Goal: Task Accomplishment & Management: Manage account settings

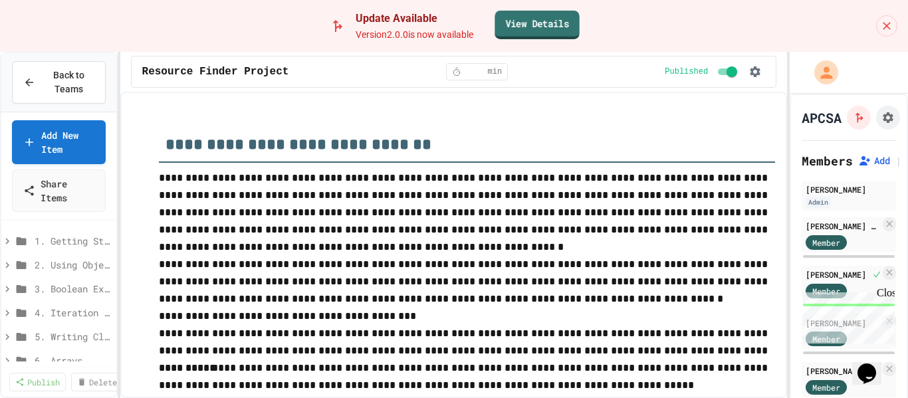
click at [540, 23] on link "View Details" at bounding box center [536, 24] width 84 height 29
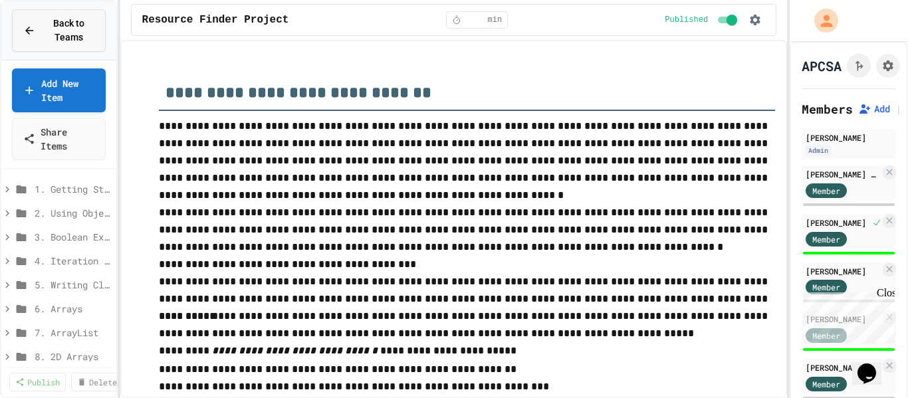
click at [64, 28] on span "Back to Teams" at bounding box center [68, 31] width 51 height 28
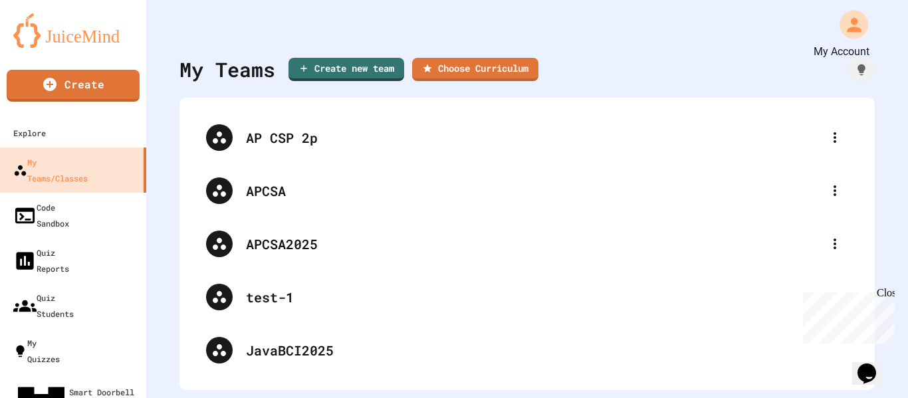
click at [843, 25] on icon "My Account" at bounding box center [853, 24] width 21 height 21
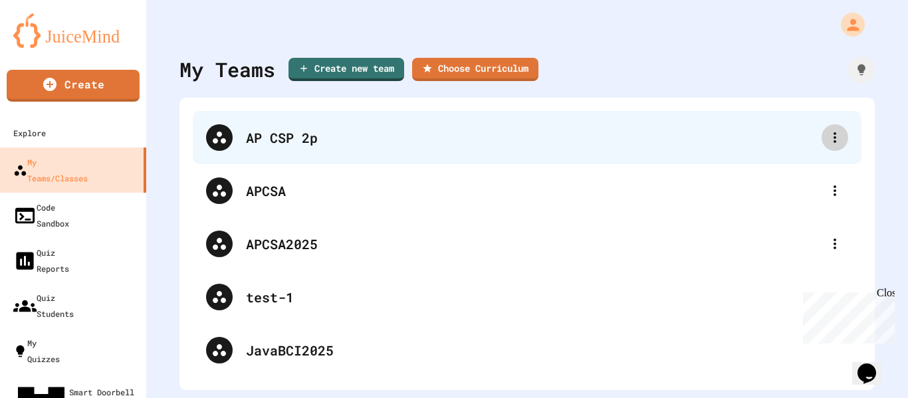
click at [828, 139] on icon at bounding box center [835, 138] width 16 height 16
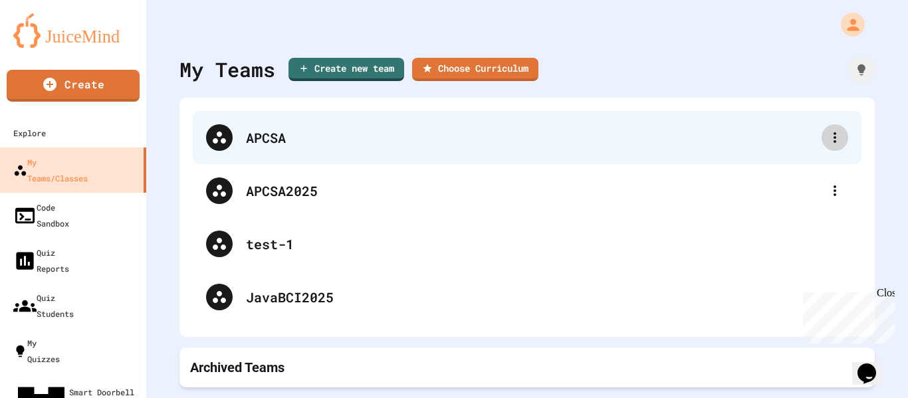
drag, startPoint x: 819, startPoint y: 136, endPoint x: 819, endPoint y: 145, distance: 8.6
click at [827, 137] on icon at bounding box center [835, 138] width 16 height 16
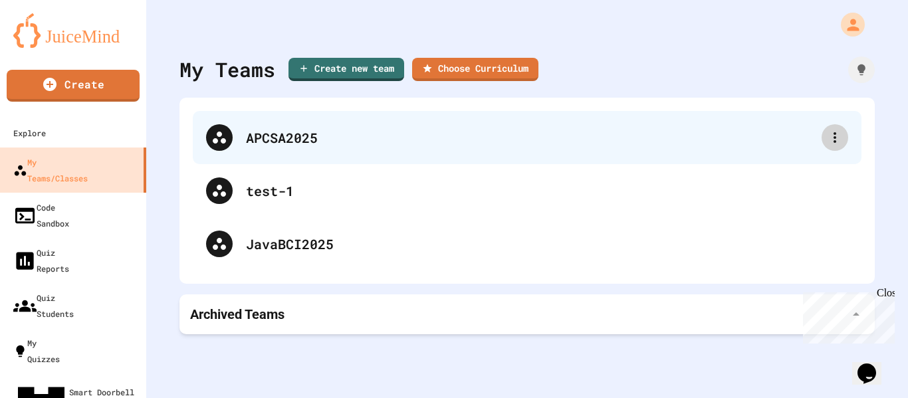
click at [827, 138] on icon at bounding box center [835, 138] width 16 height 16
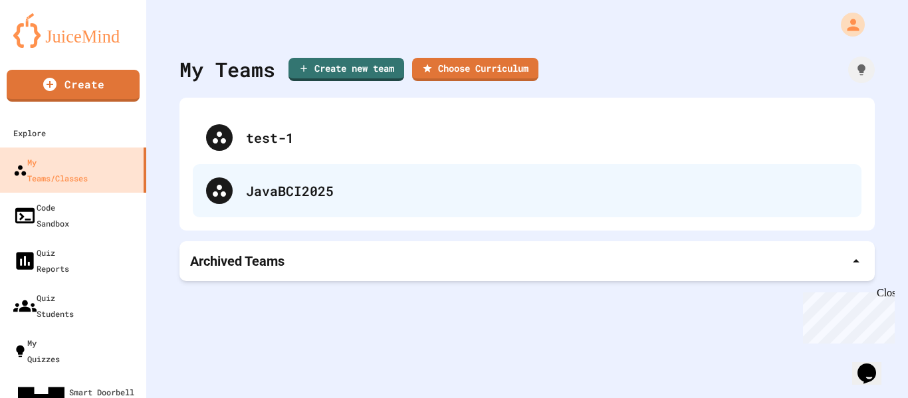
click at [284, 195] on div "JavaBCI2025" at bounding box center [547, 191] width 602 height 20
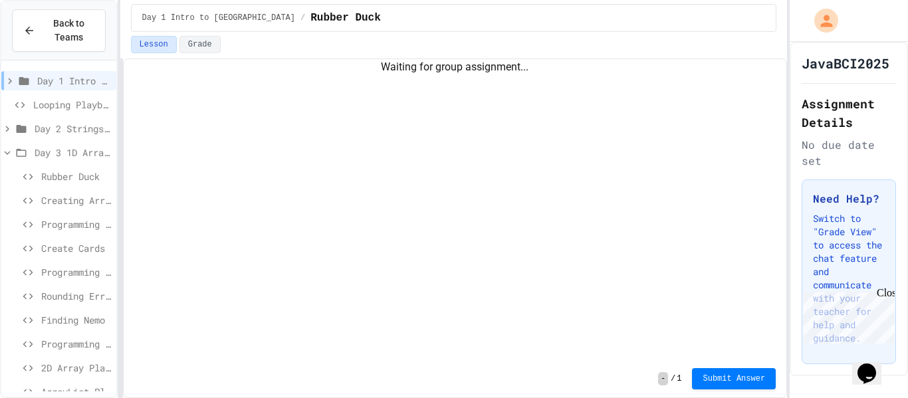
click at [32, 80] on div "Day 1 Intro to [GEOGRAPHIC_DATA]" at bounding box center [58, 80] width 115 height 19
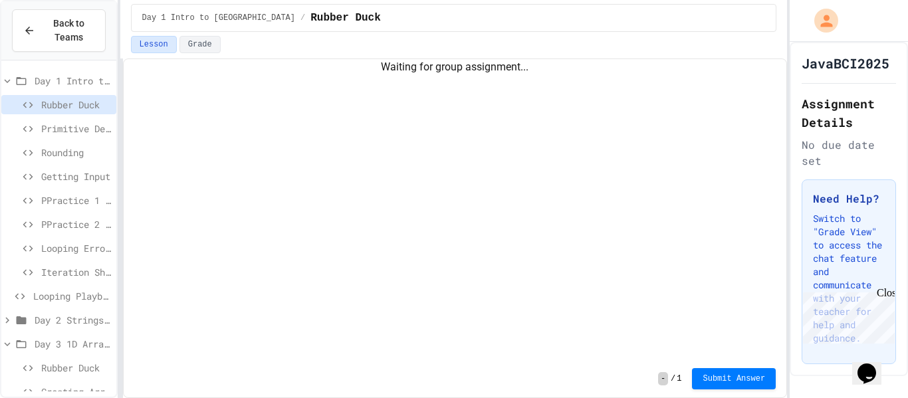
click at [66, 106] on span "Rubber Duck" at bounding box center [76, 105] width 70 height 14
click at [56, 80] on span "Day 1 Intro to [GEOGRAPHIC_DATA]" at bounding box center [73, 81] width 76 height 14
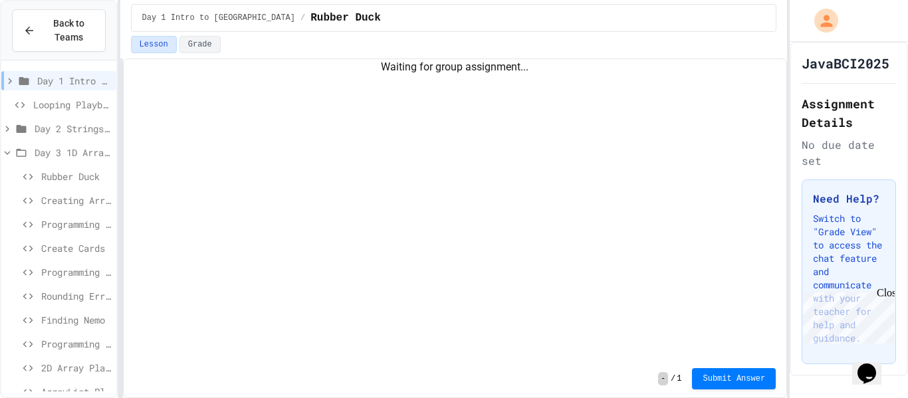
click at [8, 148] on icon at bounding box center [7, 153] width 12 height 12
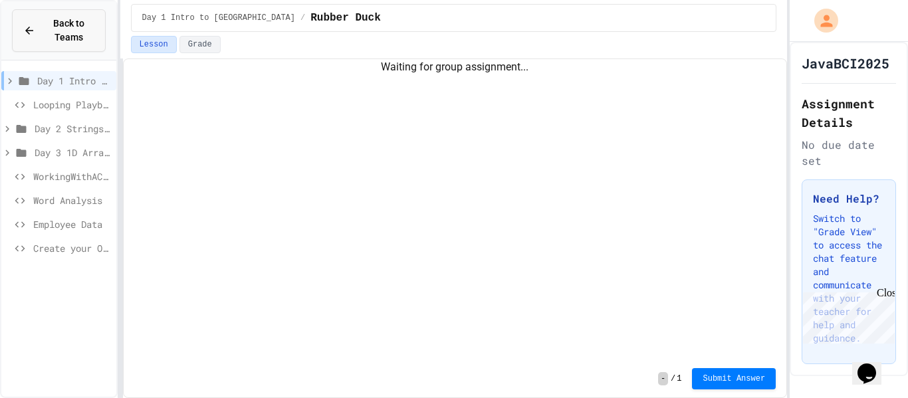
click at [34, 32] on icon at bounding box center [29, 31] width 12 height 12
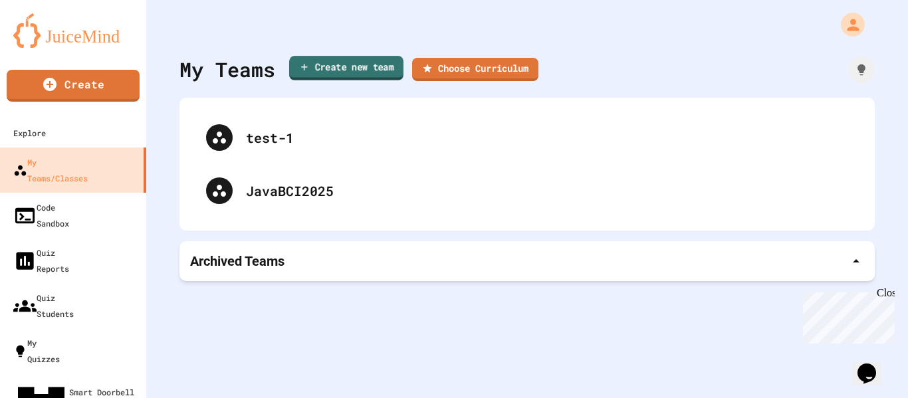
click at [329, 68] on link "Create new team" at bounding box center [346, 68] width 114 height 25
type input "**********"
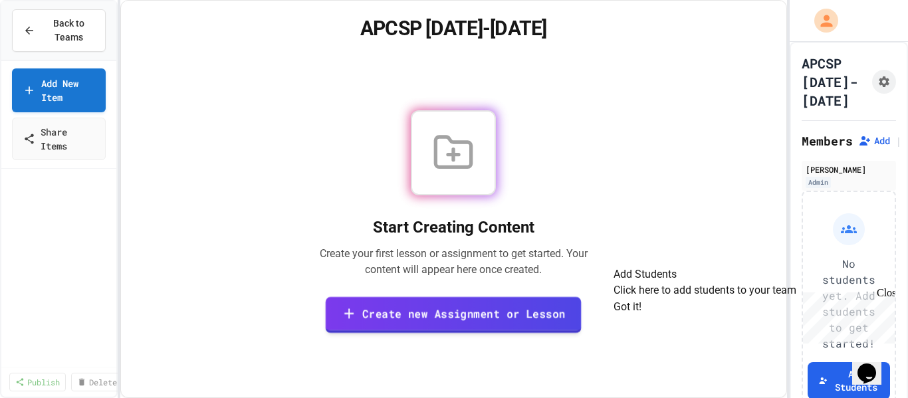
click at [401, 311] on link "Create new Assignment or Lesson" at bounding box center [454, 314] width 256 height 37
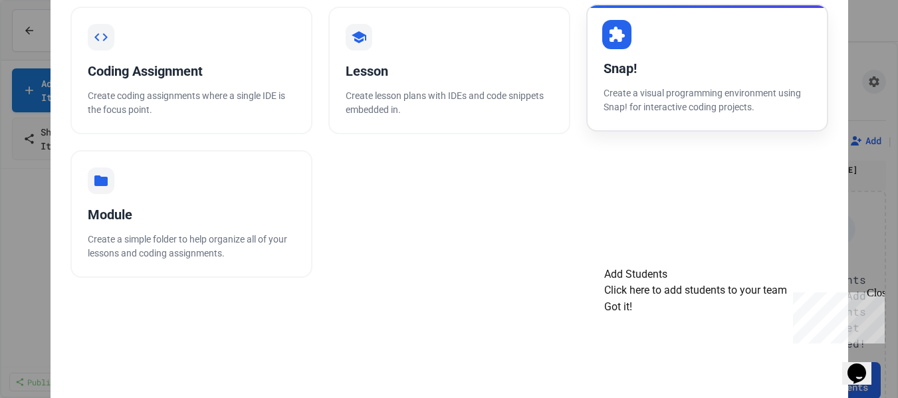
click at [674, 70] on div "Snap!" at bounding box center [706, 68] width 207 height 20
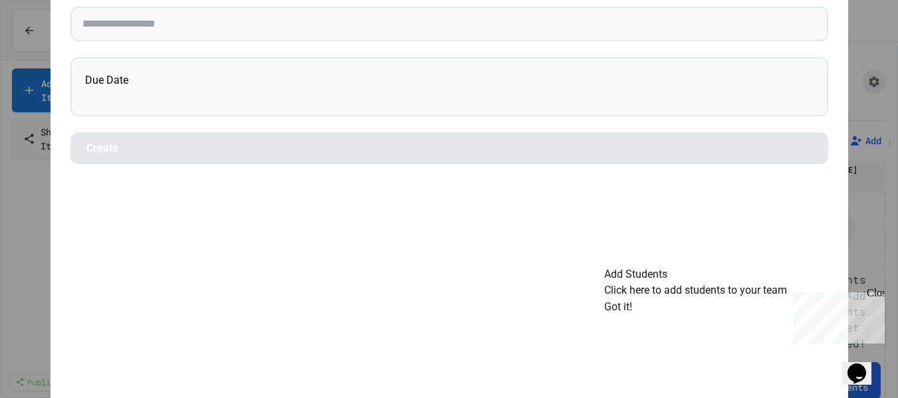
click at [867, 14] on div "Back Add a Snap! project Due Date Create" at bounding box center [449, 199] width 898 height 398
click at [881, 291] on div "Close" at bounding box center [875, 295] width 17 height 17
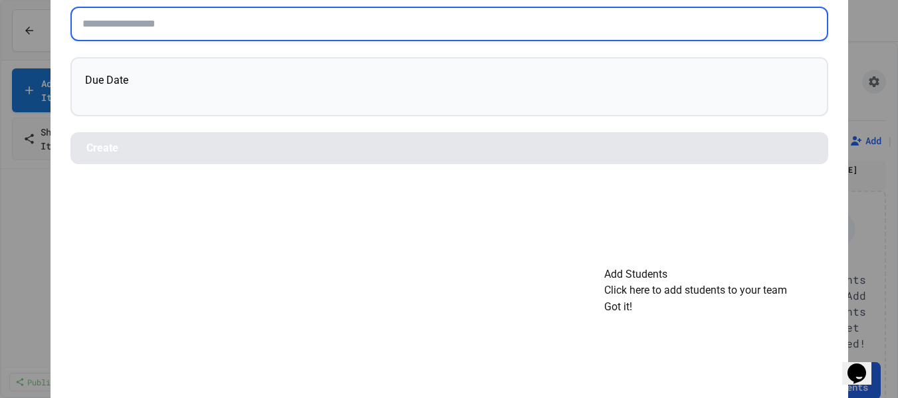
click at [151, 28] on input "text" at bounding box center [449, 24] width 758 height 35
click at [239, 29] on input "text" at bounding box center [449, 24] width 758 height 35
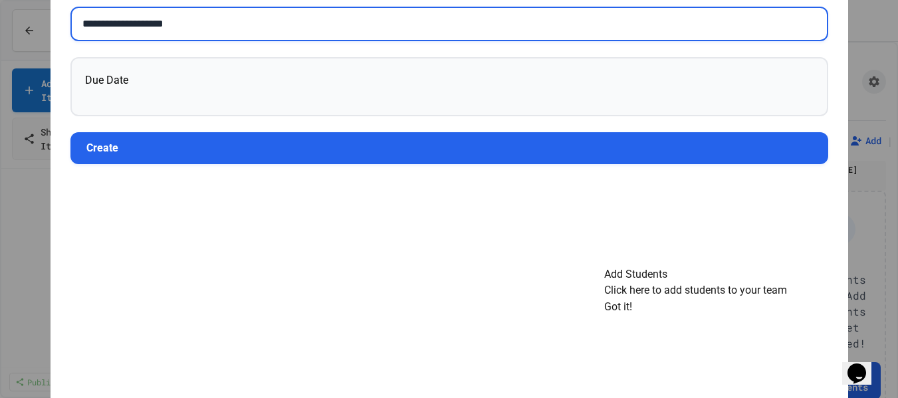
type input "**********"
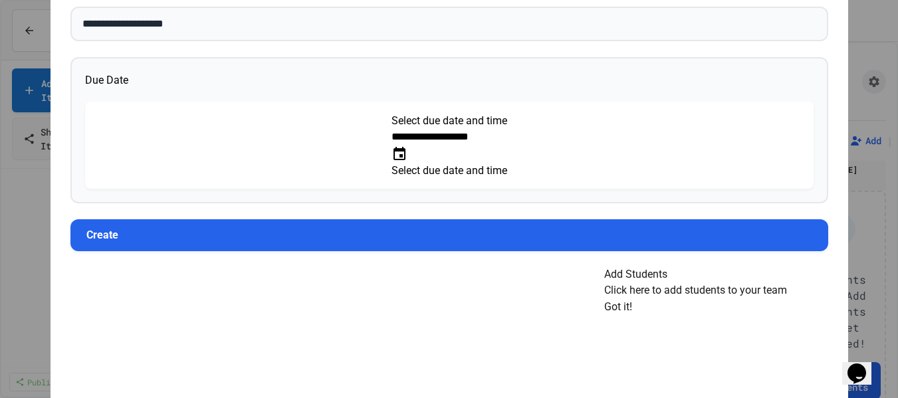
click at [407, 146] on icon "Choose date, selected date is Aug 10, 2025" at bounding box center [399, 154] width 16 height 16
click at [167, 286] on button "15" at bounding box center [162, 281] width 12 height 16
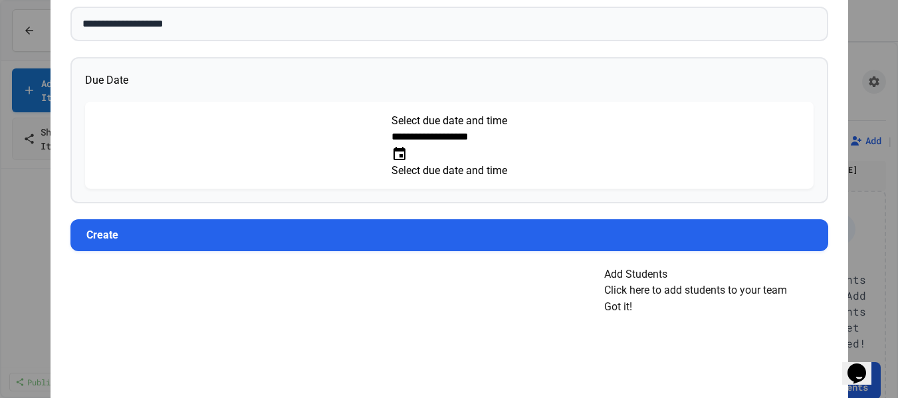
type input "**********"
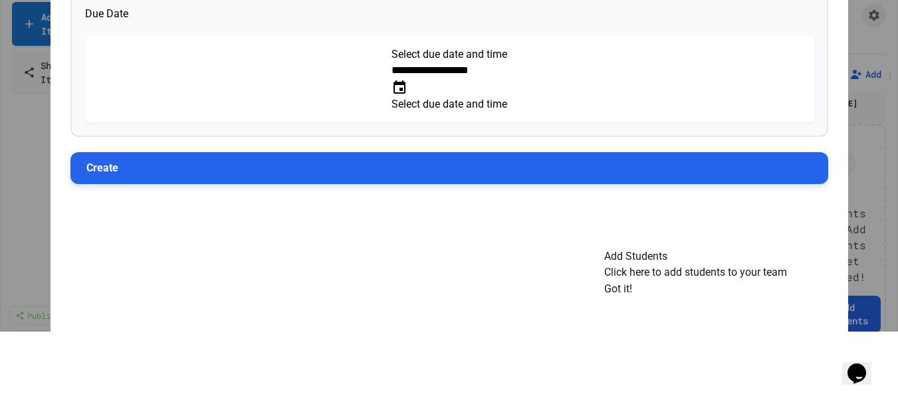
click at [111, 155] on button "Create" at bounding box center [449, 168] width 758 height 32
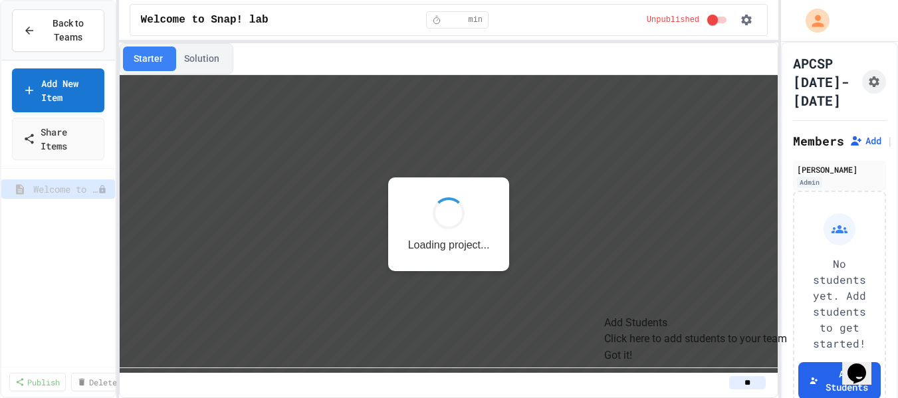
scroll to position [1, 0]
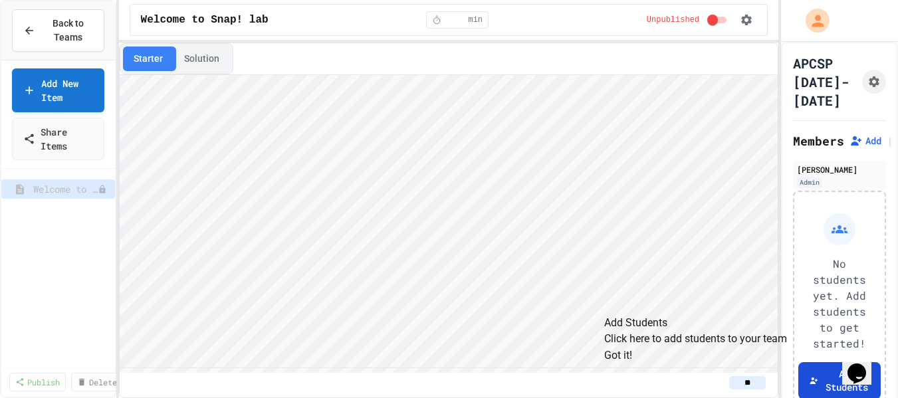
click at [820, 362] on button "Add Students" at bounding box center [839, 380] width 82 height 37
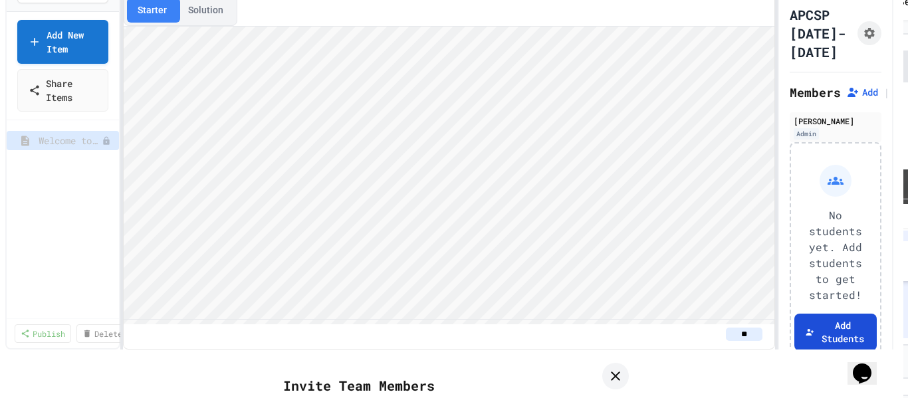
scroll to position [0, 0]
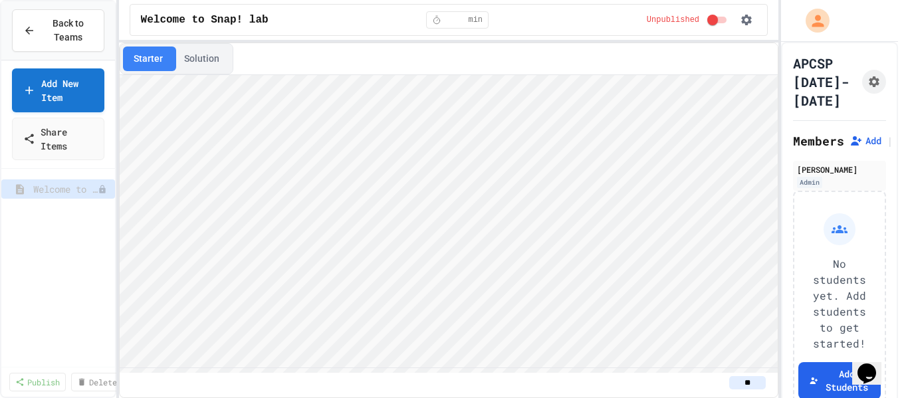
drag, startPoint x: 294, startPoint y: 201, endPoint x: 587, endPoint y: 205, distance: 292.5
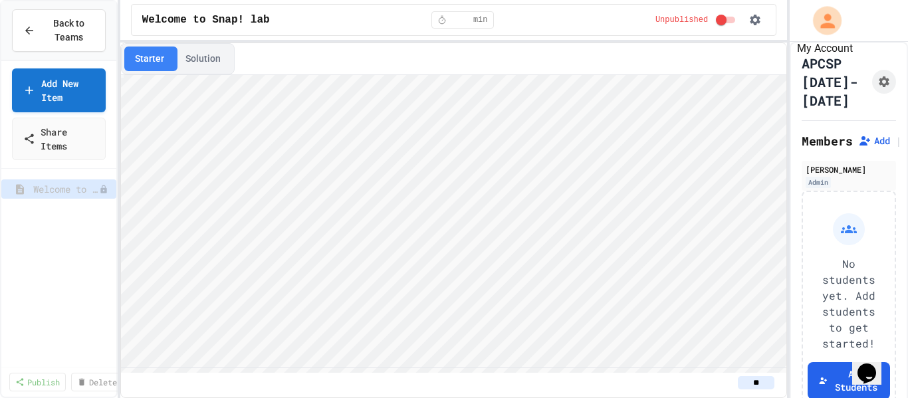
click at [825, 15] on icon "My Account" at bounding box center [827, 20] width 15 height 15
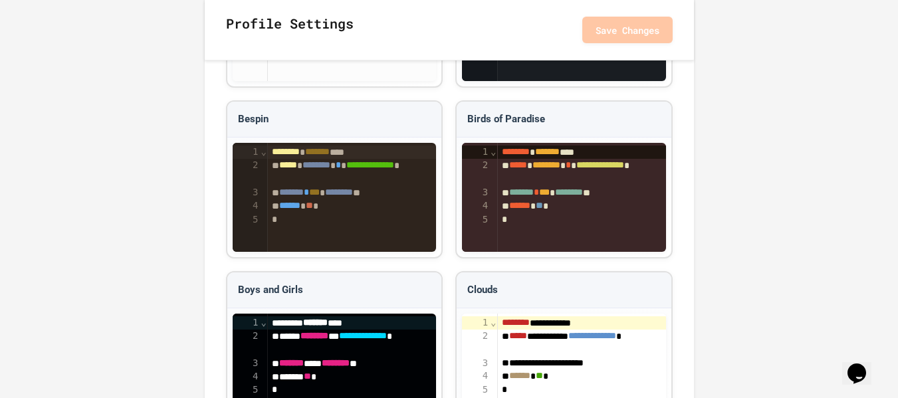
scroll to position [1329, 0]
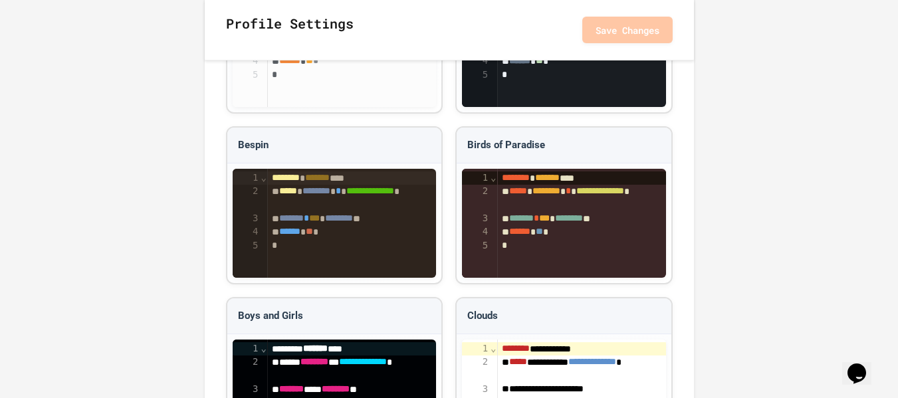
click at [633, 31] on button "Save Changes" at bounding box center [627, 29] width 90 height 27
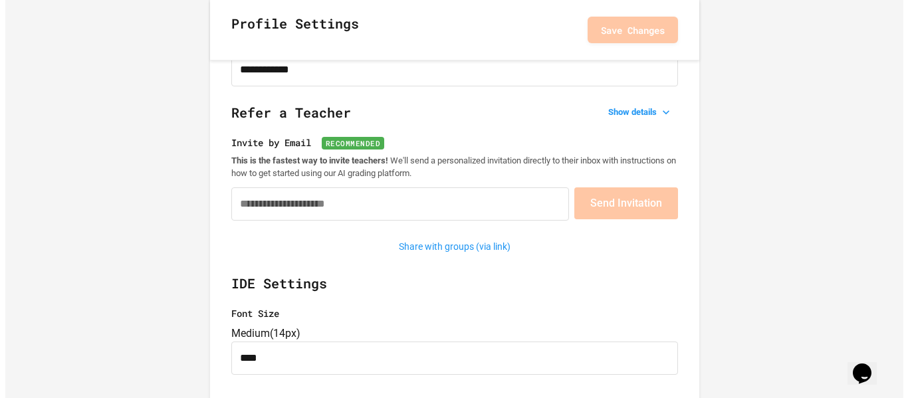
scroll to position [0, 0]
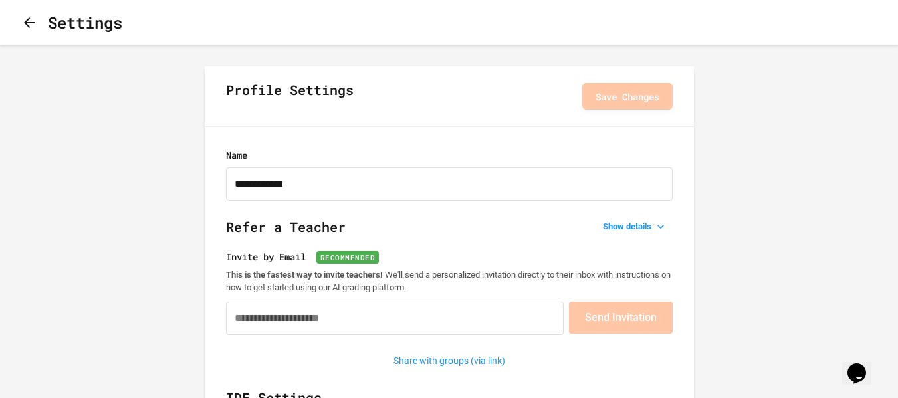
click at [35, 25] on icon "button" at bounding box center [29, 22] width 11 height 11
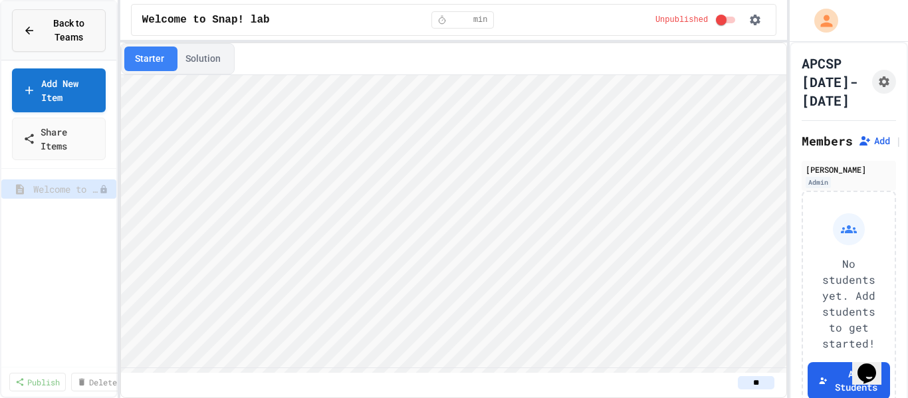
click at [33, 31] on icon at bounding box center [29, 31] width 8 height 8
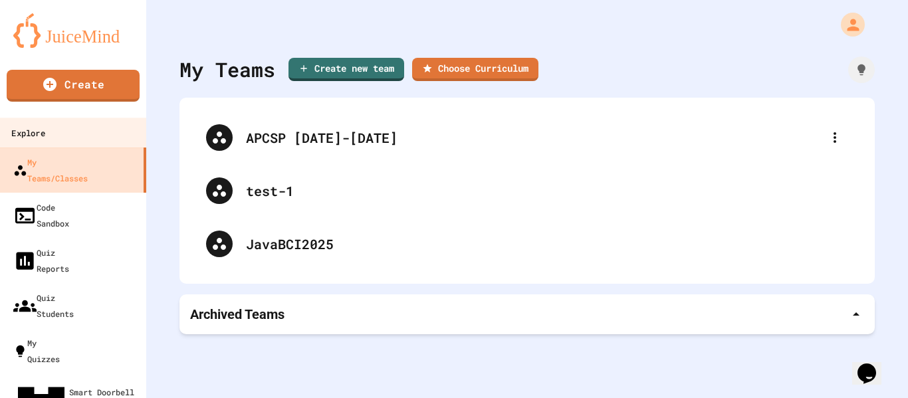
click at [45, 130] on div "Explore" at bounding box center [27, 133] width 33 height 17
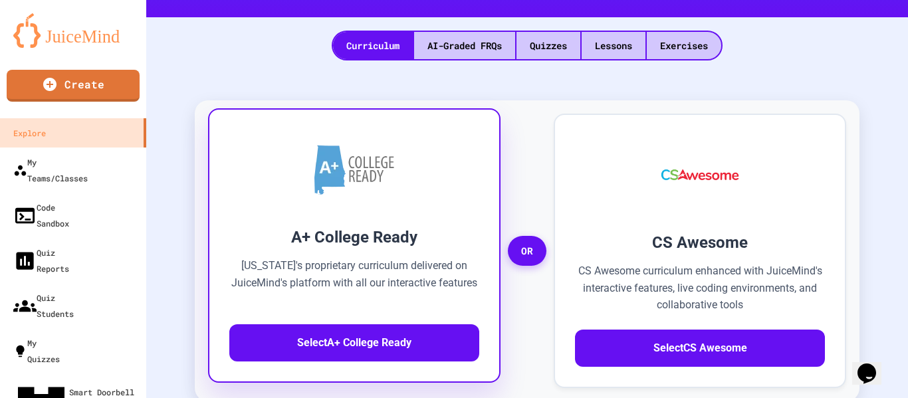
scroll to position [332, 0]
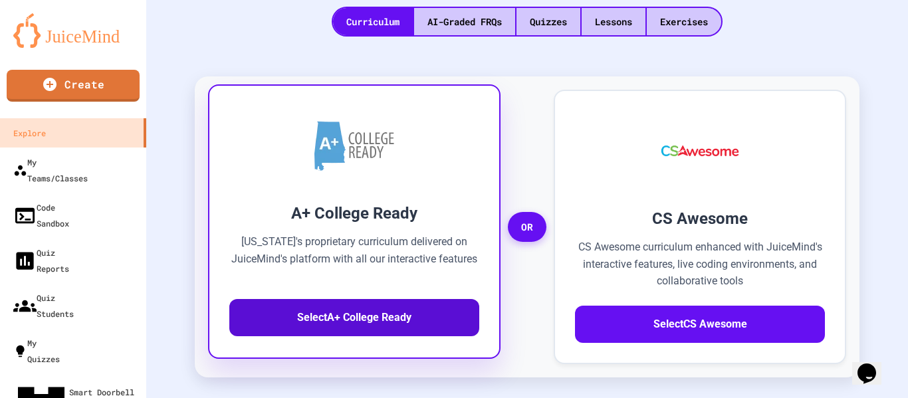
click at [346, 299] on button "Select A+ College Ready" at bounding box center [354, 317] width 250 height 37
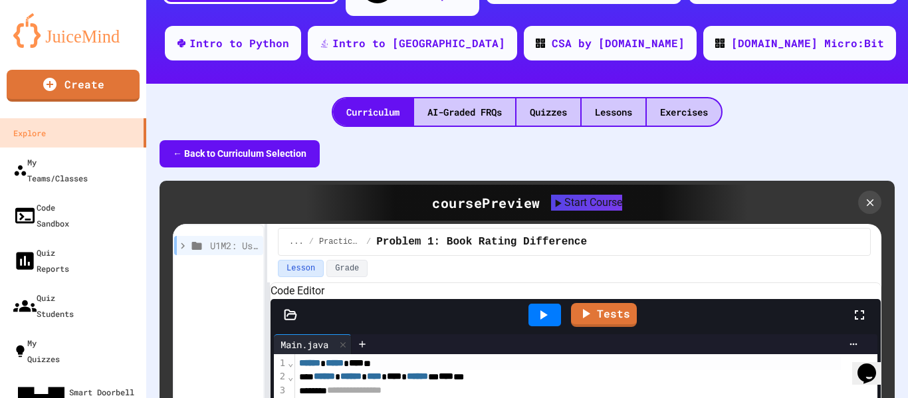
scroll to position [266, 0]
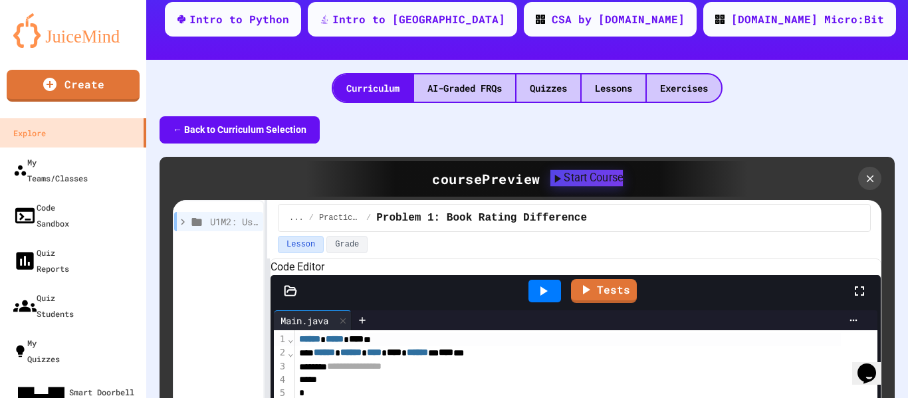
click at [578, 170] on div "Start Course" at bounding box center [586, 178] width 72 height 16
type input "**********"
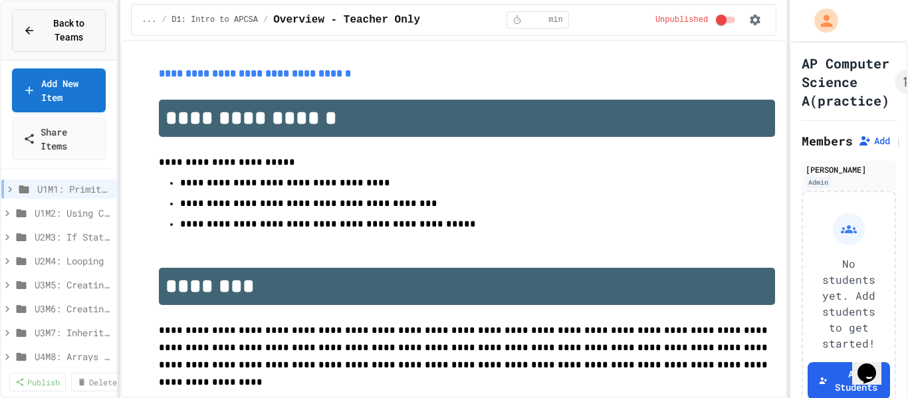
click at [27, 32] on icon at bounding box center [29, 31] width 12 height 12
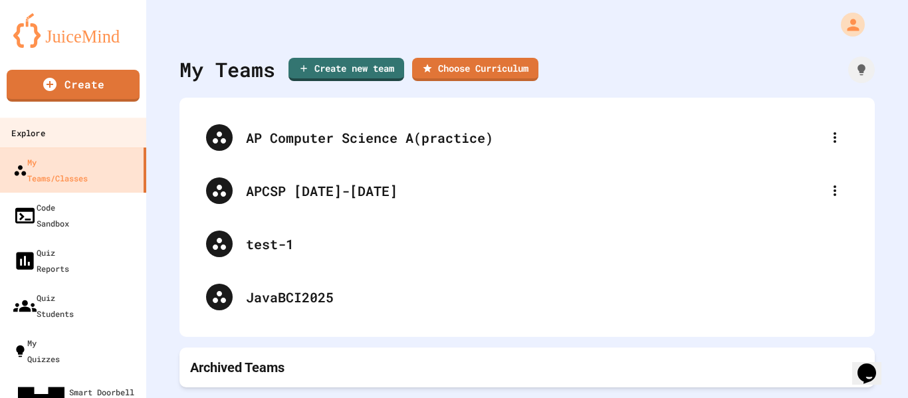
click at [45, 127] on div "Explore" at bounding box center [27, 133] width 33 height 17
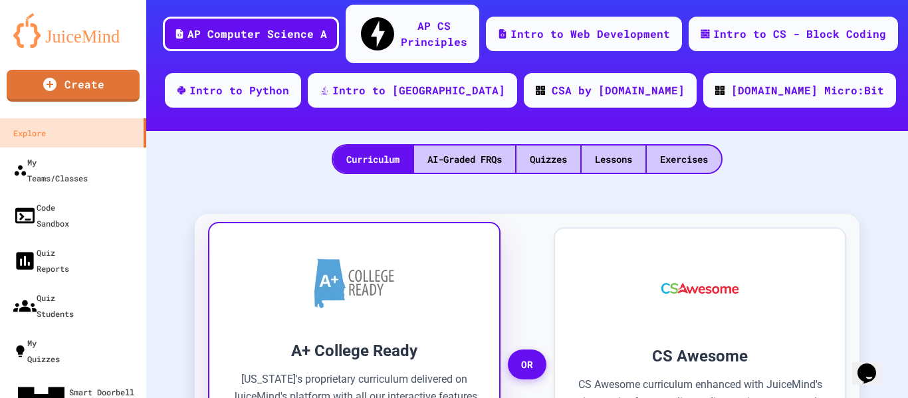
scroll to position [133, 0]
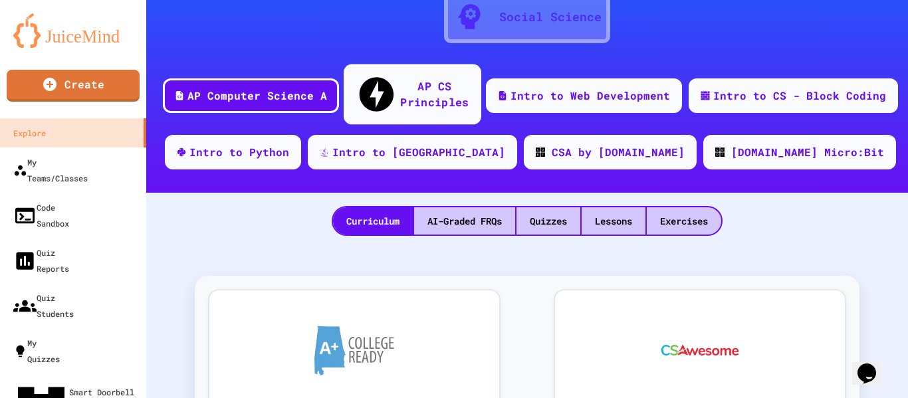
click at [400, 86] on div "AP CS Principles" at bounding box center [434, 94] width 68 height 33
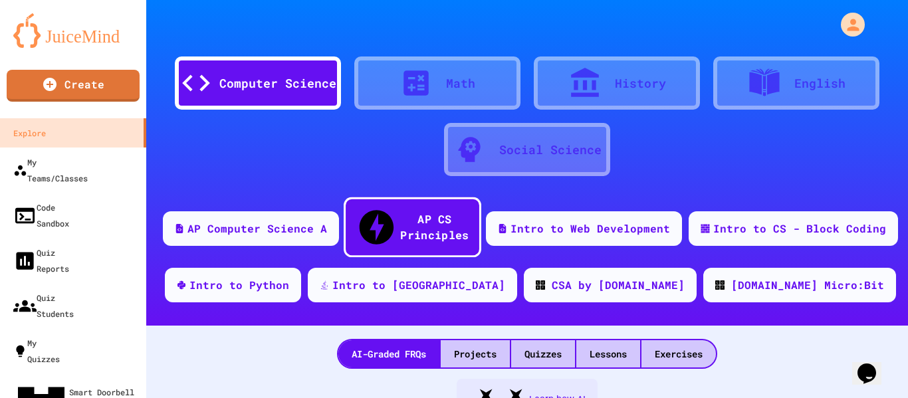
click at [400, 215] on div "AP CS Principles" at bounding box center [434, 227] width 68 height 33
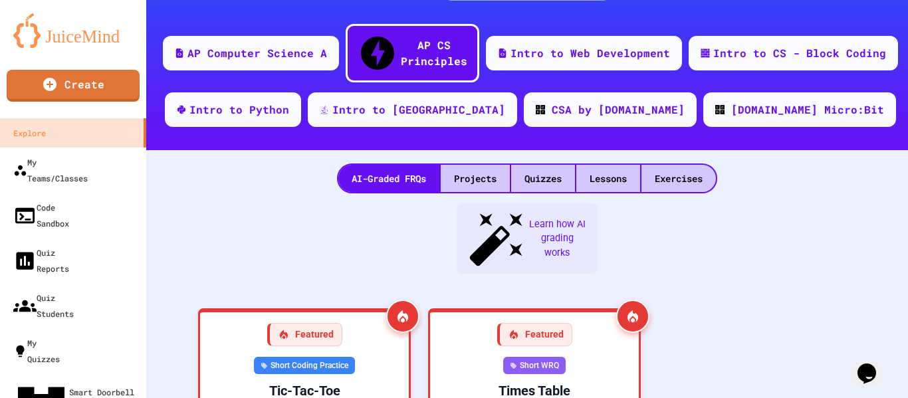
scroll to position [133, 0]
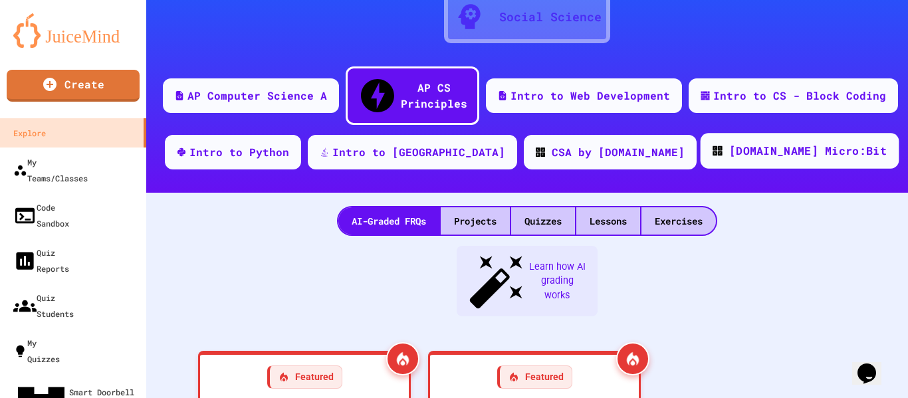
click at [729, 143] on div "[DOMAIN_NAME] Micro:Bit" at bounding box center [808, 151] width 158 height 17
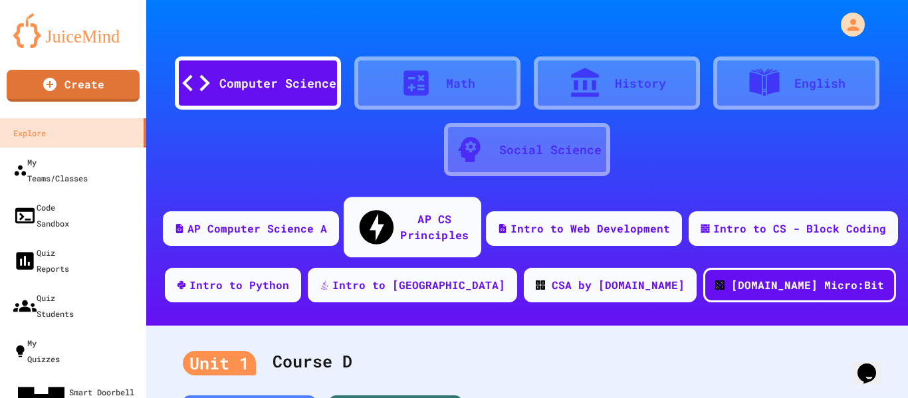
click at [418, 222] on div "AP CS Principles" at bounding box center [434, 227] width 68 height 33
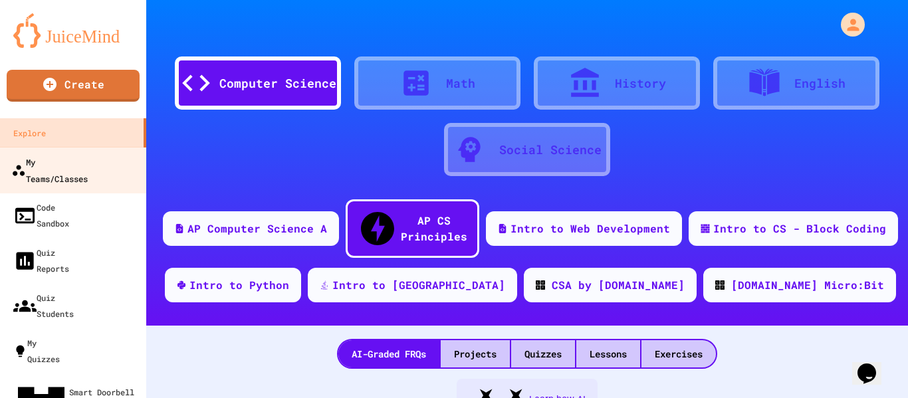
click at [54, 160] on div "My Teams/Classes" at bounding box center [49, 170] width 76 height 33
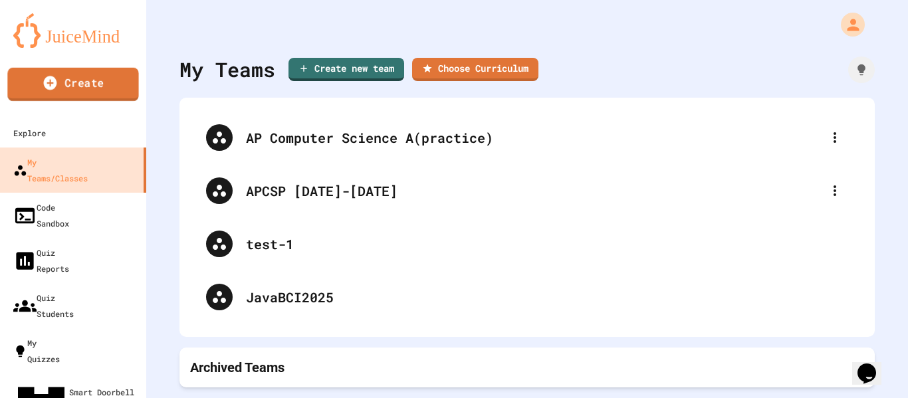
click at [71, 82] on link "Create" at bounding box center [72, 84] width 131 height 33
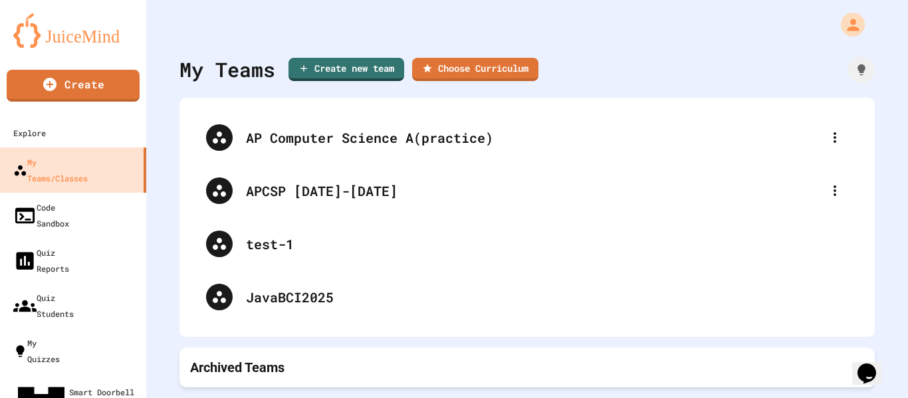
scroll to position [169, 0]
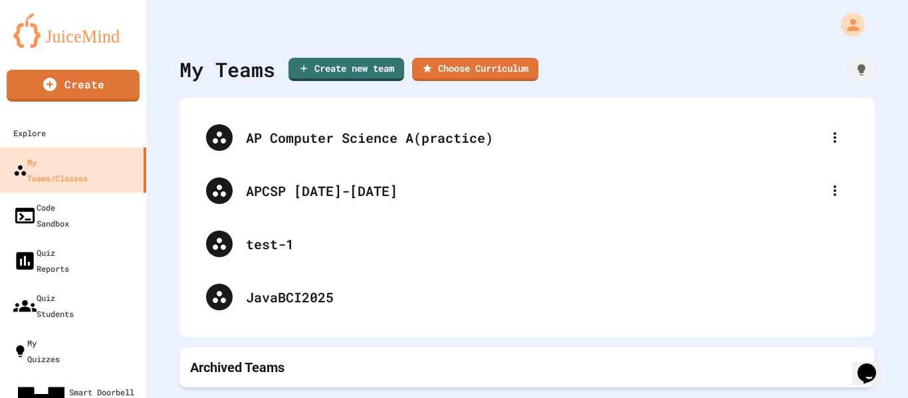
click at [87, 82] on link "Create" at bounding box center [72, 84] width 131 height 33
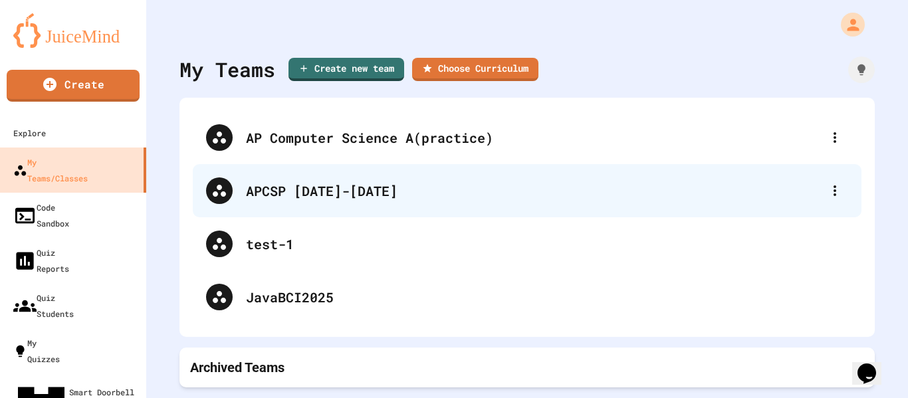
click at [324, 196] on div "APCSP [DATE]-[DATE]" at bounding box center [534, 191] width 576 height 20
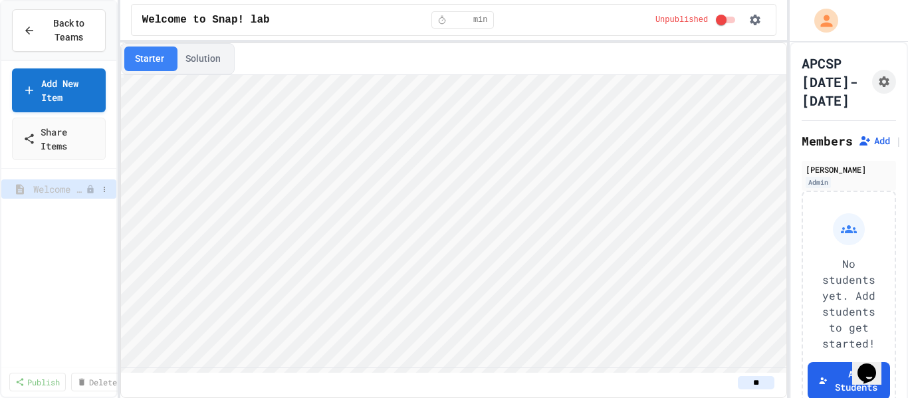
click at [82, 188] on span "Welcome to Snap! lab" at bounding box center [59, 189] width 53 height 14
click at [105, 191] on icon at bounding box center [104, 189] width 8 height 8
click at [73, 239] on button "Publish" at bounding box center [69, 238] width 84 height 24
click at [66, 192] on span "Welcome to Snap! lab" at bounding box center [65, 189] width 64 height 14
click at [77, 192] on span "Welcome to Snap! lab" at bounding box center [59, 189] width 53 height 14
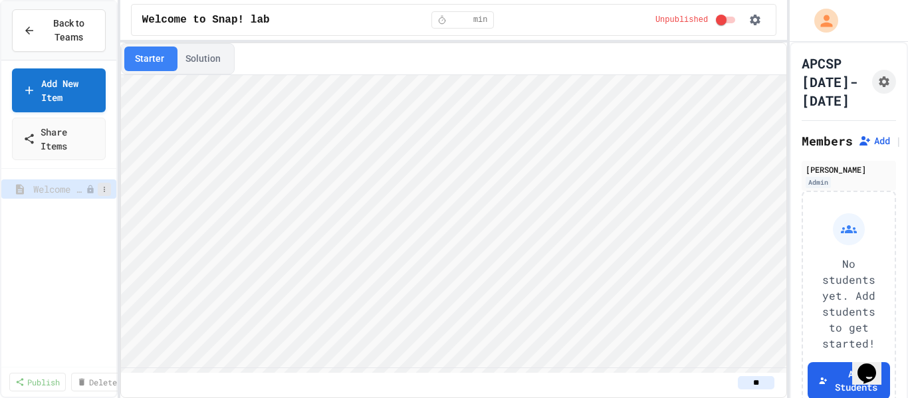
click at [105, 189] on icon at bounding box center [104, 189] width 8 height 8
click at [105, 189] on div at bounding box center [454, 199] width 908 height 398
click at [39, 82] on link "Add New Item" at bounding box center [58, 89] width 93 height 46
